Goal: Information Seeking & Learning: Learn about a topic

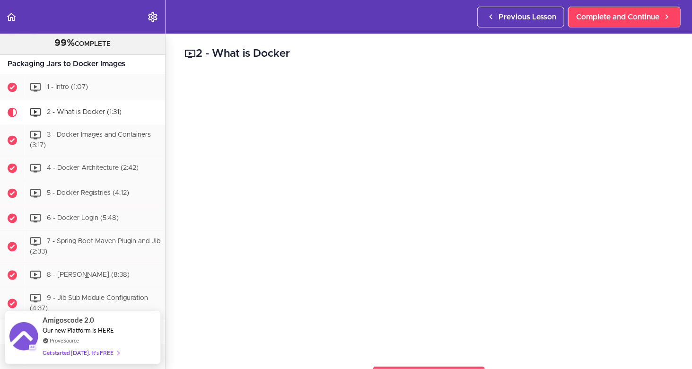
scroll to position [2441, 0]
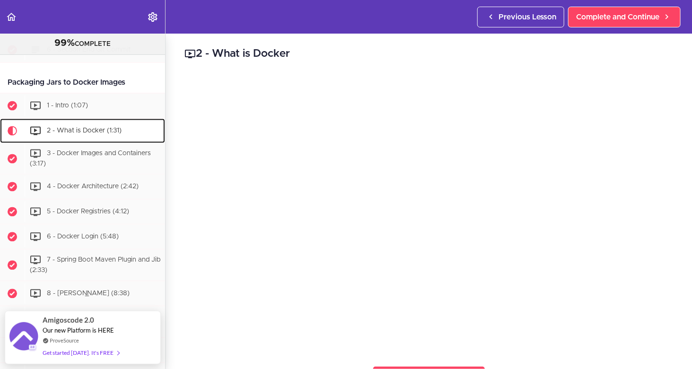
click at [100, 133] on span "2 - What is Docker (1:31)" at bounding box center [84, 130] width 75 height 7
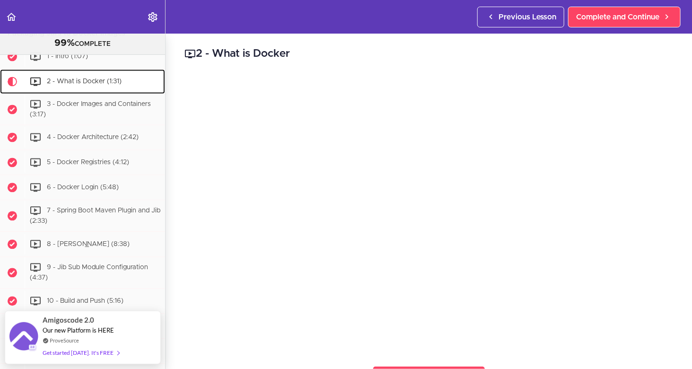
scroll to position [2522, 0]
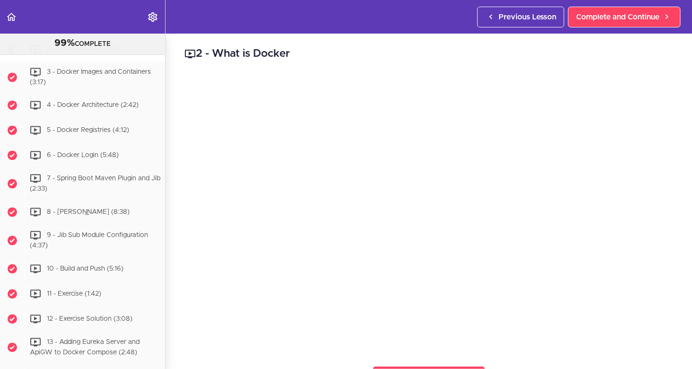
click at [671, 184] on div "2 - What is Docker Complete and Continue 1 - Follow us on LinkedIn 2 - Subscrib…" at bounding box center [429, 202] width 527 height 336
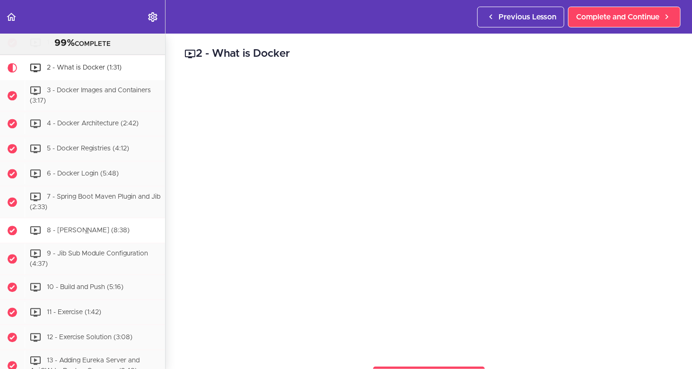
scroll to position [2428, 0]
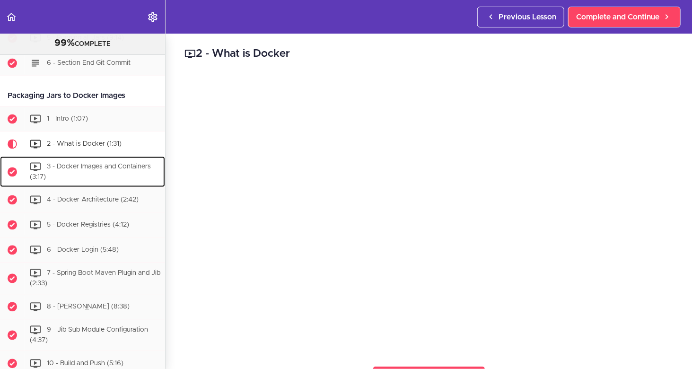
click at [98, 187] on div "3 - Docker Images and Containers (3:17)" at bounding box center [95, 171] width 141 height 31
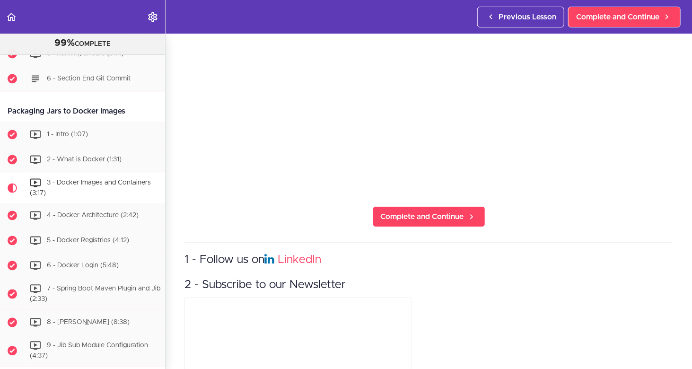
scroll to position [2405, 0]
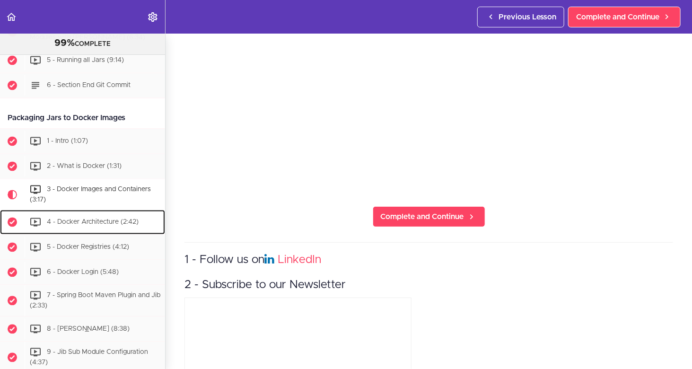
click at [75, 226] on span "4 - Docker Architecture (2:42)" at bounding box center [93, 222] width 92 height 7
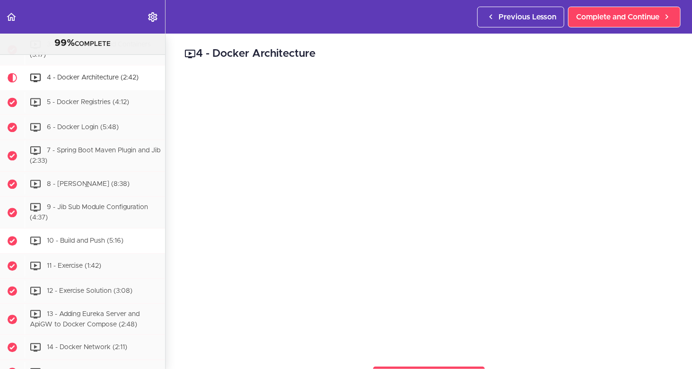
scroll to position [2484, 0]
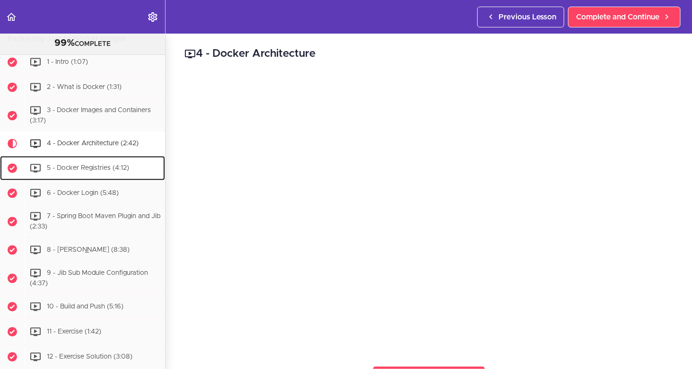
click at [101, 171] on span "5 - Docker Registries (4:12)" at bounding box center [88, 168] width 82 height 7
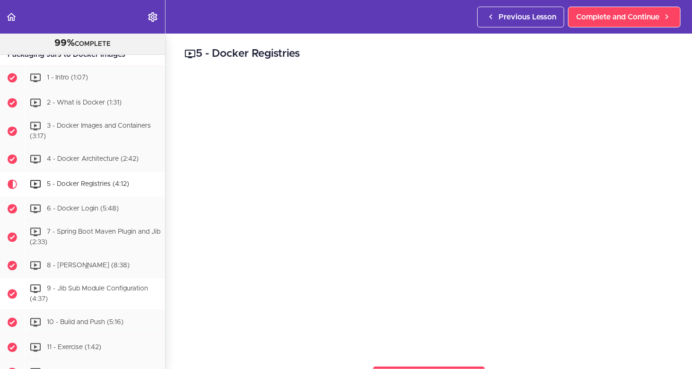
scroll to position [2462, 0]
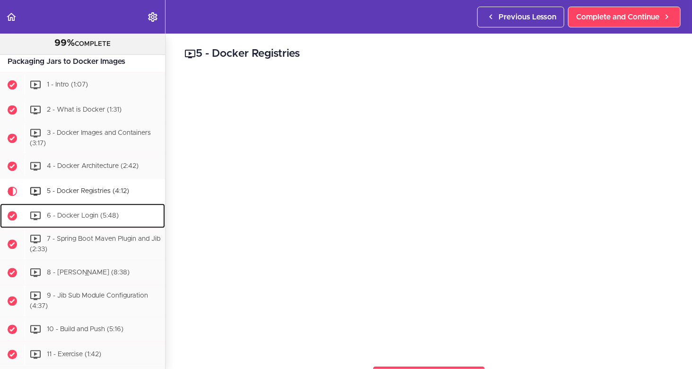
click at [71, 226] on div "6 - Docker Login (5:48)" at bounding box center [95, 215] width 141 height 21
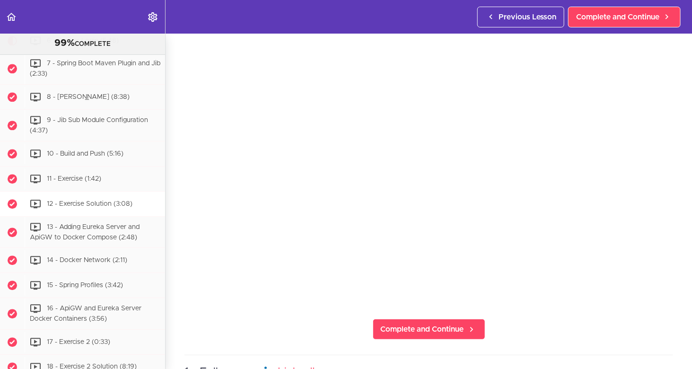
scroll to position [2613, 0]
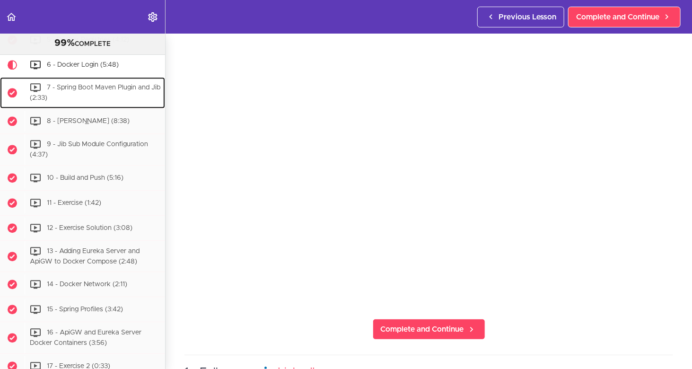
click at [93, 108] on div "7 - Spring Boot Maven Plugin and Jib (2:33)" at bounding box center [95, 92] width 141 height 31
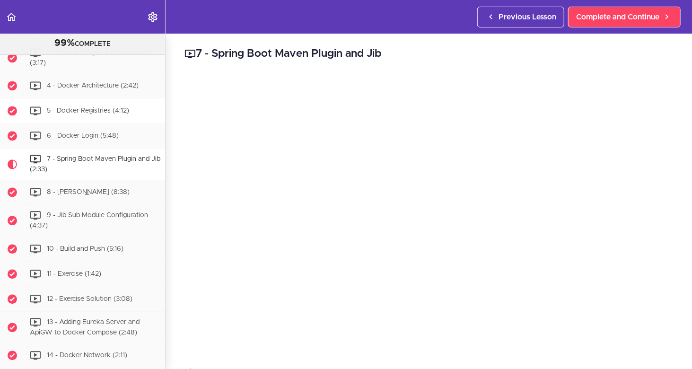
scroll to position [2544, 0]
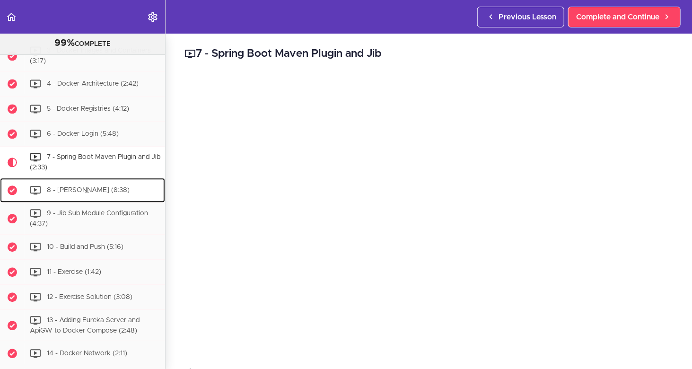
click at [75, 193] on span "8 - Jib Maven Plugin (8:38)" at bounding box center [88, 189] width 83 height 7
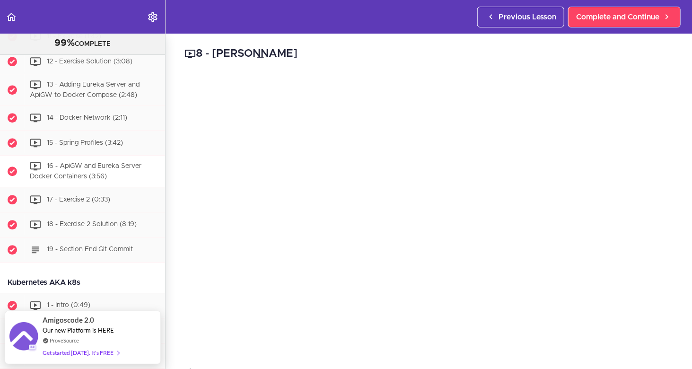
scroll to position [2685, 0]
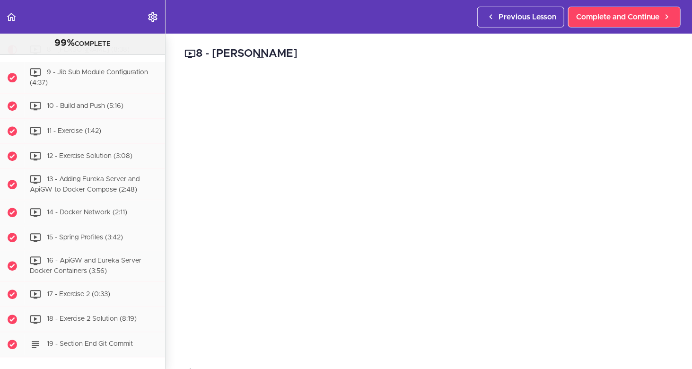
click at [172, 277] on div "8 - Jib Maven Plugin Links https://hub.docker.com/_/adoptopenjdk https://hub.do…" at bounding box center [429, 202] width 527 height 336
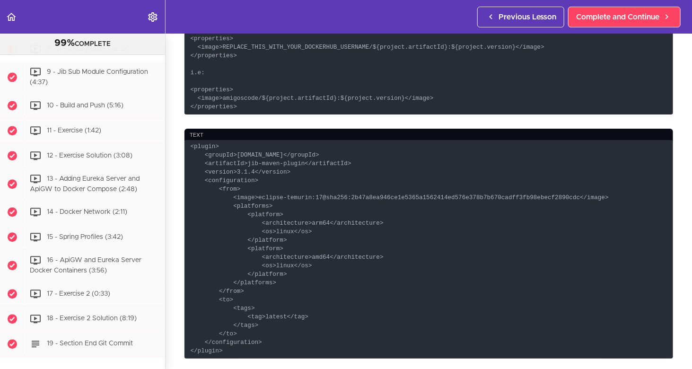
scroll to position [459, 0]
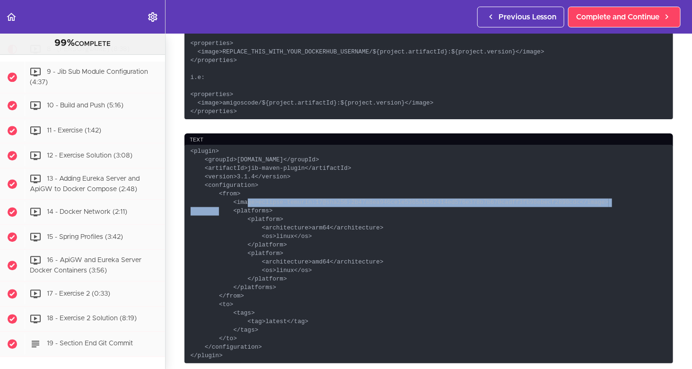
drag, startPoint x: 580, startPoint y: 217, endPoint x: 214, endPoint y: 217, distance: 365.3
click at [214, 217] on code "<plugin> <groupId>com.google.cloud.tools</groupId> <artifactId>jib-maven-plugin…" at bounding box center [429, 254] width 489 height 219
copy code "<image>eclipse-temurin:17@sha256:2b47a8ea946ce1e5365a1562414ed576e378b7b670cadf…"
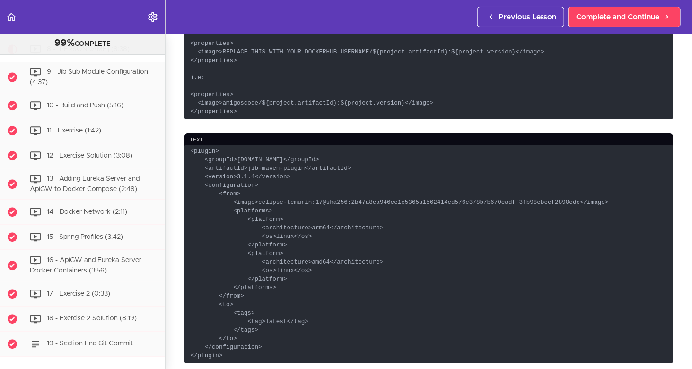
click at [247, 189] on code "<plugin> <groupId>com.google.cloud.tools</groupId> <artifactId>jib-maven-plugin…" at bounding box center [429, 254] width 489 height 219
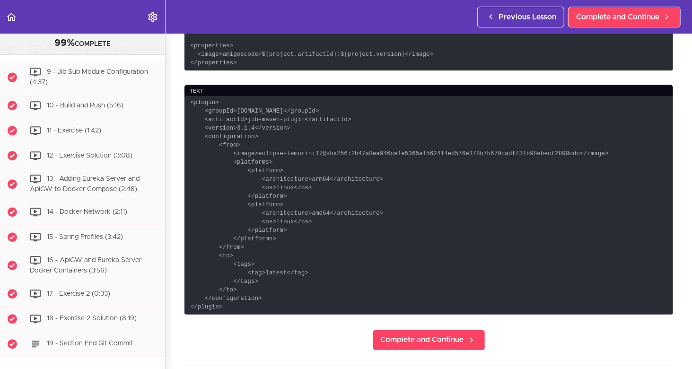
scroll to position [506, 0]
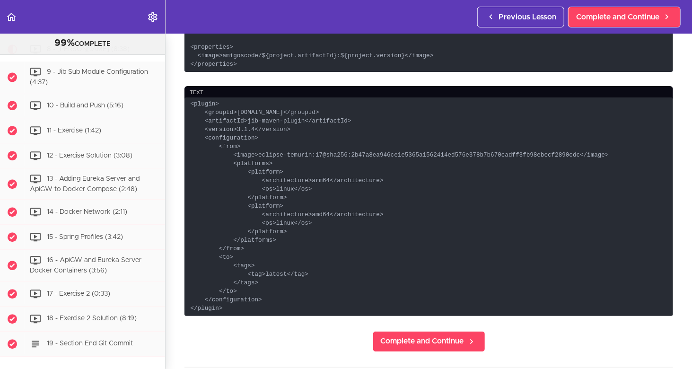
click at [327, 162] on code "<plugin> <groupId>com.google.cloud.tools</groupId> <artifactId>jib-maven-plugin…" at bounding box center [429, 206] width 489 height 219
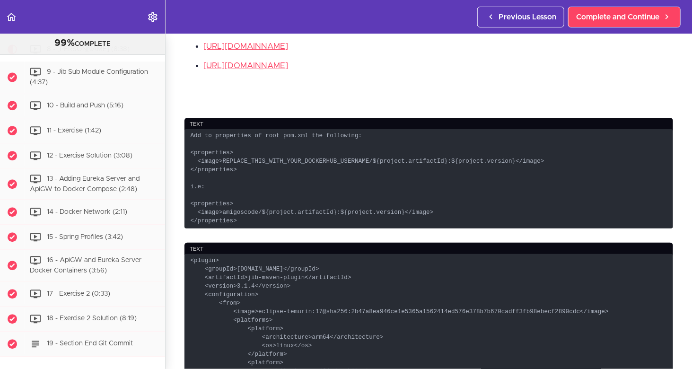
scroll to position [426, 0]
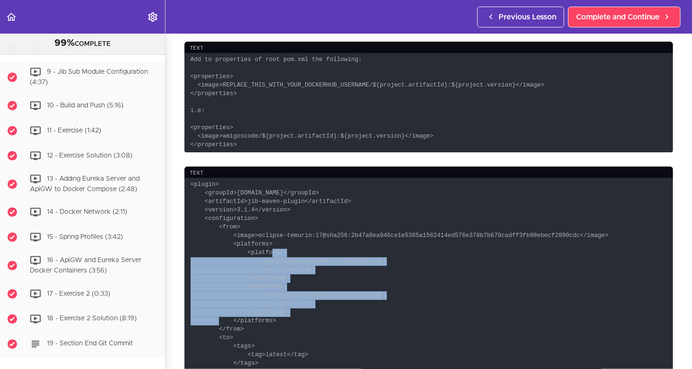
drag, startPoint x: 237, startPoint y: 266, endPoint x: 325, endPoint y: 324, distance: 104.9
click at [325, 324] on code "<plugin> <groupId>com.google.cloud.tools</groupId> <artifactId>jib-maven-plugin…" at bounding box center [429, 287] width 489 height 219
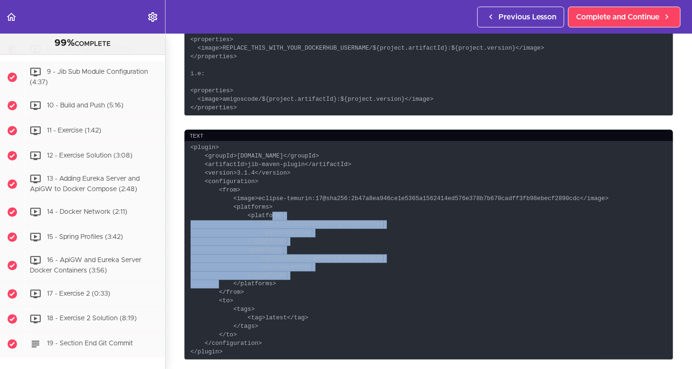
scroll to position [521, 0]
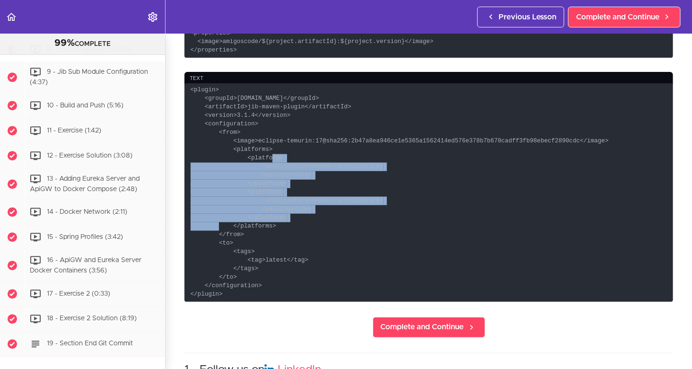
copy code "<platform> <architecture>arm64</architecture> <os>linux</os> </platform> <platf…"
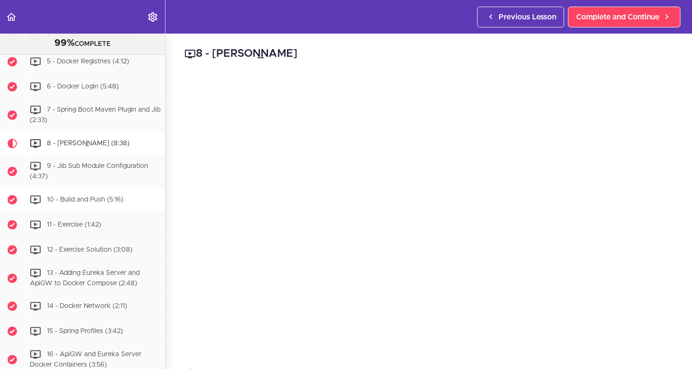
scroll to position [2590, 0]
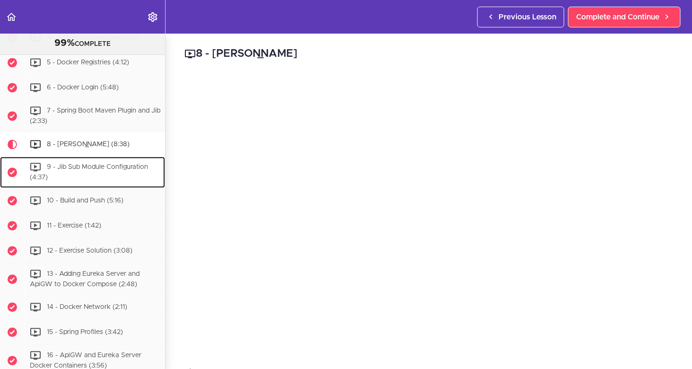
click at [82, 181] on span "9 - Jib Sub Module Configuration (4:37)" at bounding box center [89, 172] width 118 height 18
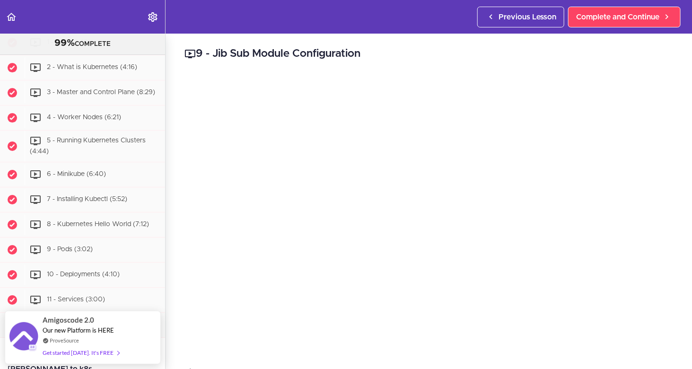
scroll to position [3098, 0]
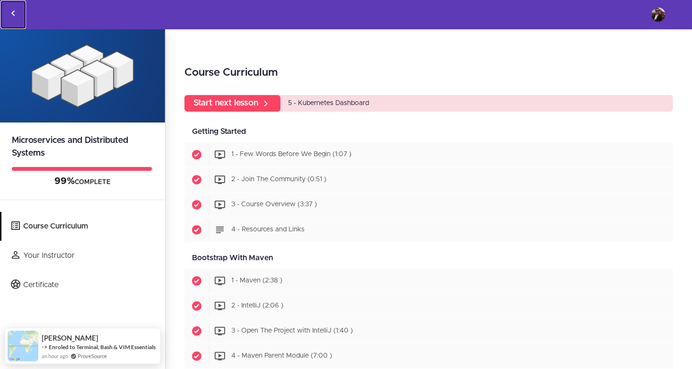
click at [13, 13] on icon "Back to courses" at bounding box center [13, 13] width 11 height 11
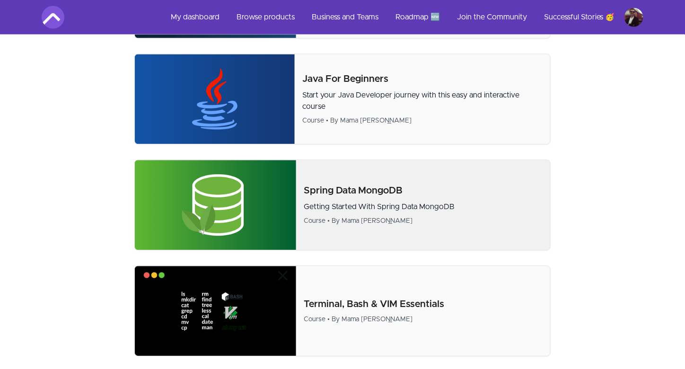
scroll to position [379, 0]
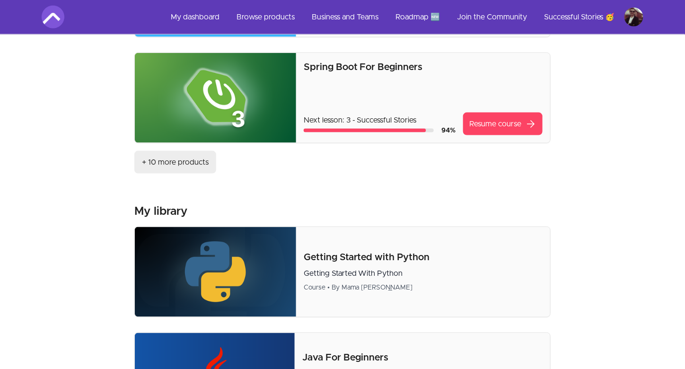
click at [162, 164] on link "+ 10 more products" at bounding box center [175, 162] width 82 height 23
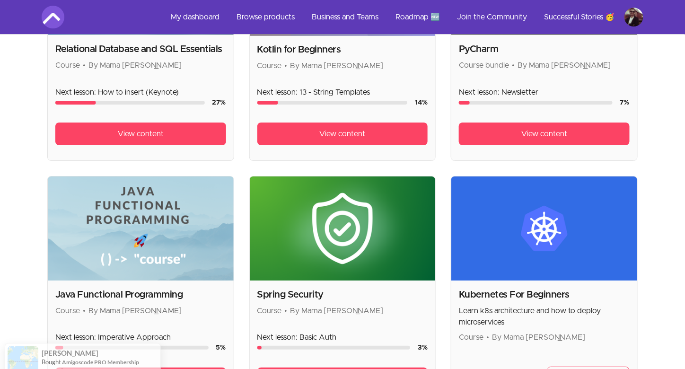
scroll to position [1136, 0]
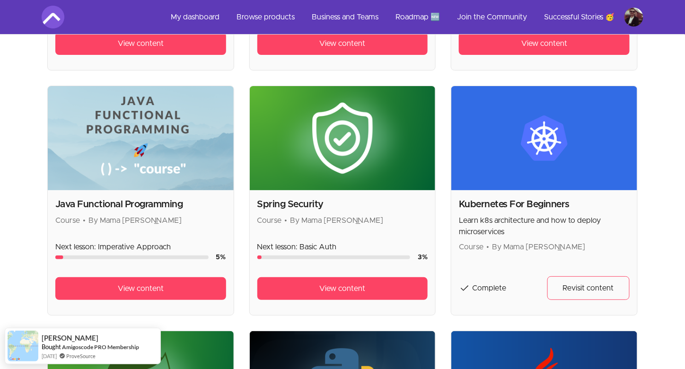
click at [545, 193] on div "Kubernetes For Beginners Learn k8s architecture and how to deploy microservices…" at bounding box center [544, 252] width 186 height 125
click at [543, 203] on h2 "Kubernetes For Beginners" at bounding box center [544, 204] width 171 height 13
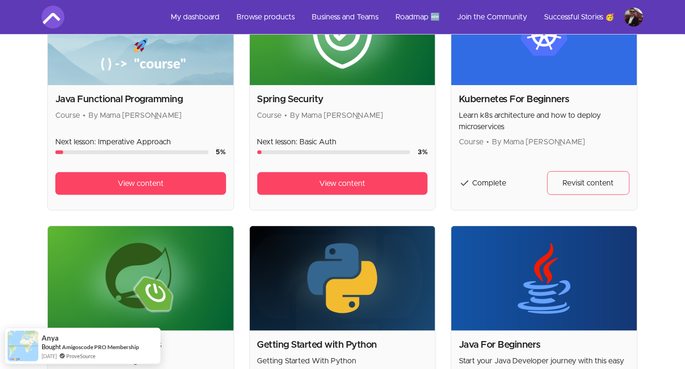
scroll to position [1200, 0]
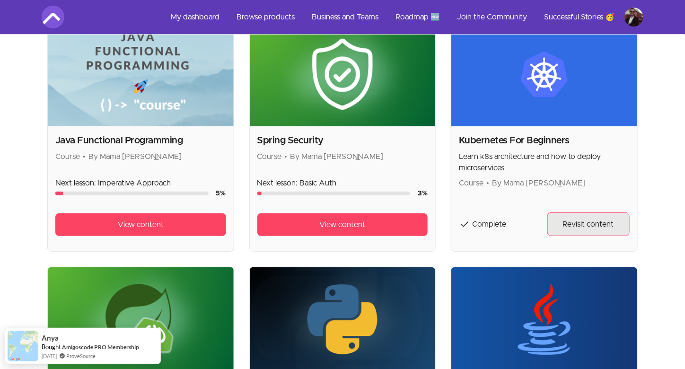
click at [560, 219] on link "Revisit content" at bounding box center [588, 224] width 82 height 24
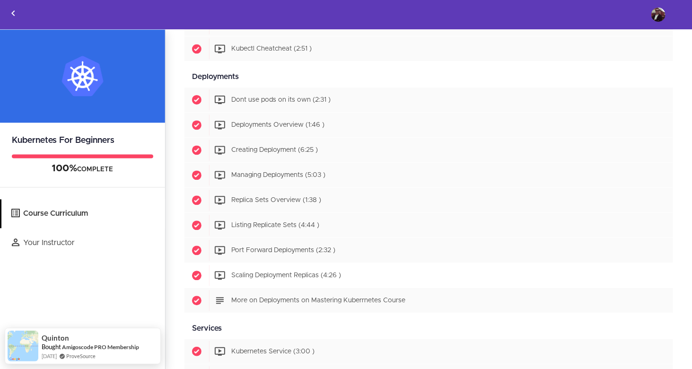
scroll to position [946, 0]
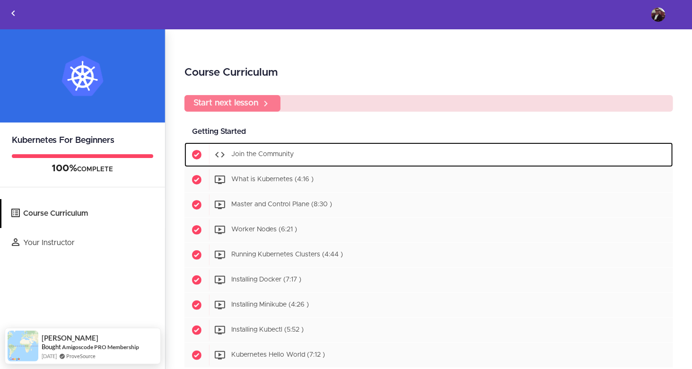
click at [273, 154] on span "Join the Community" at bounding box center [262, 154] width 62 height 7
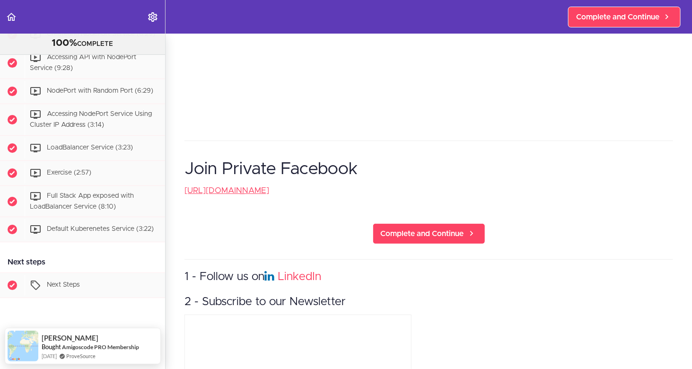
scroll to position [189, 0]
